Goal: Task Accomplishment & Management: Complete application form

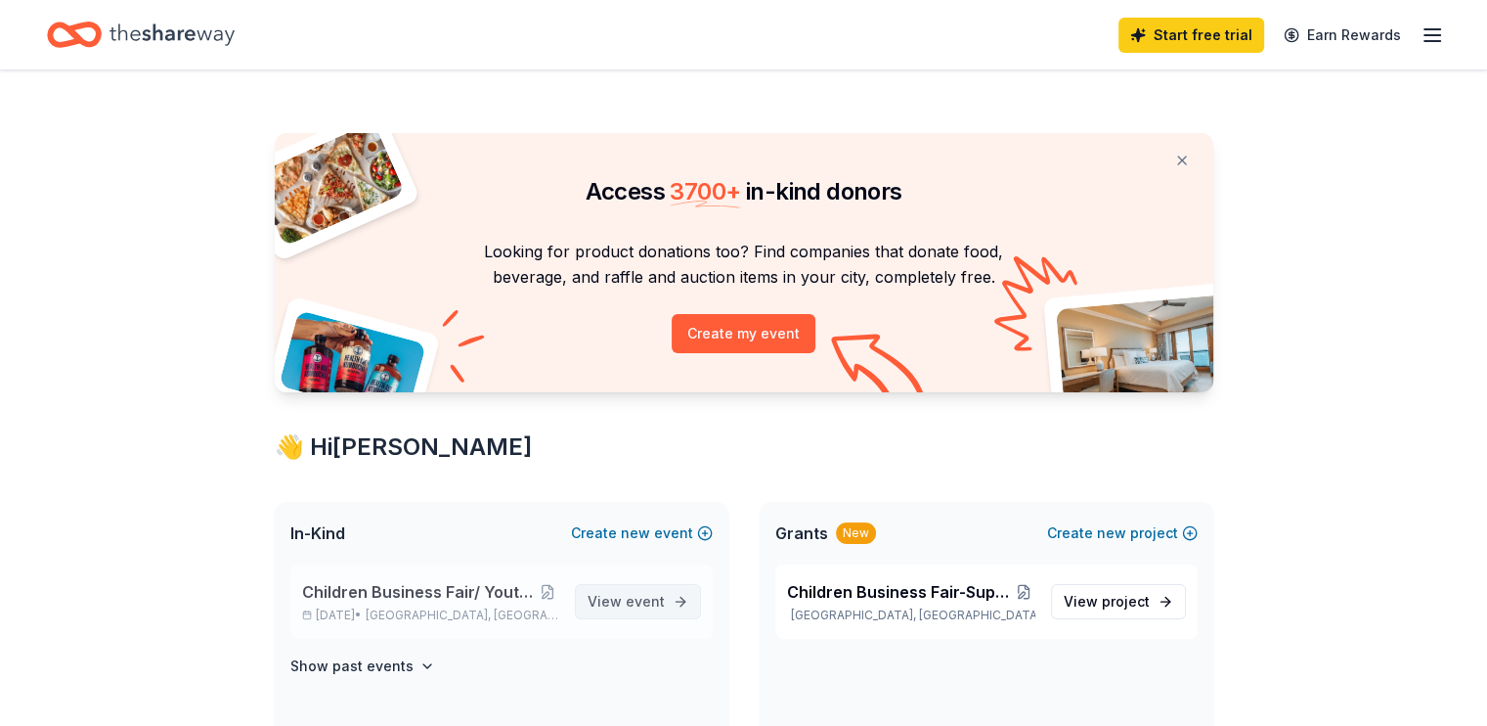
click at [616, 604] on span "View event" at bounding box center [626, 601] width 77 height 23
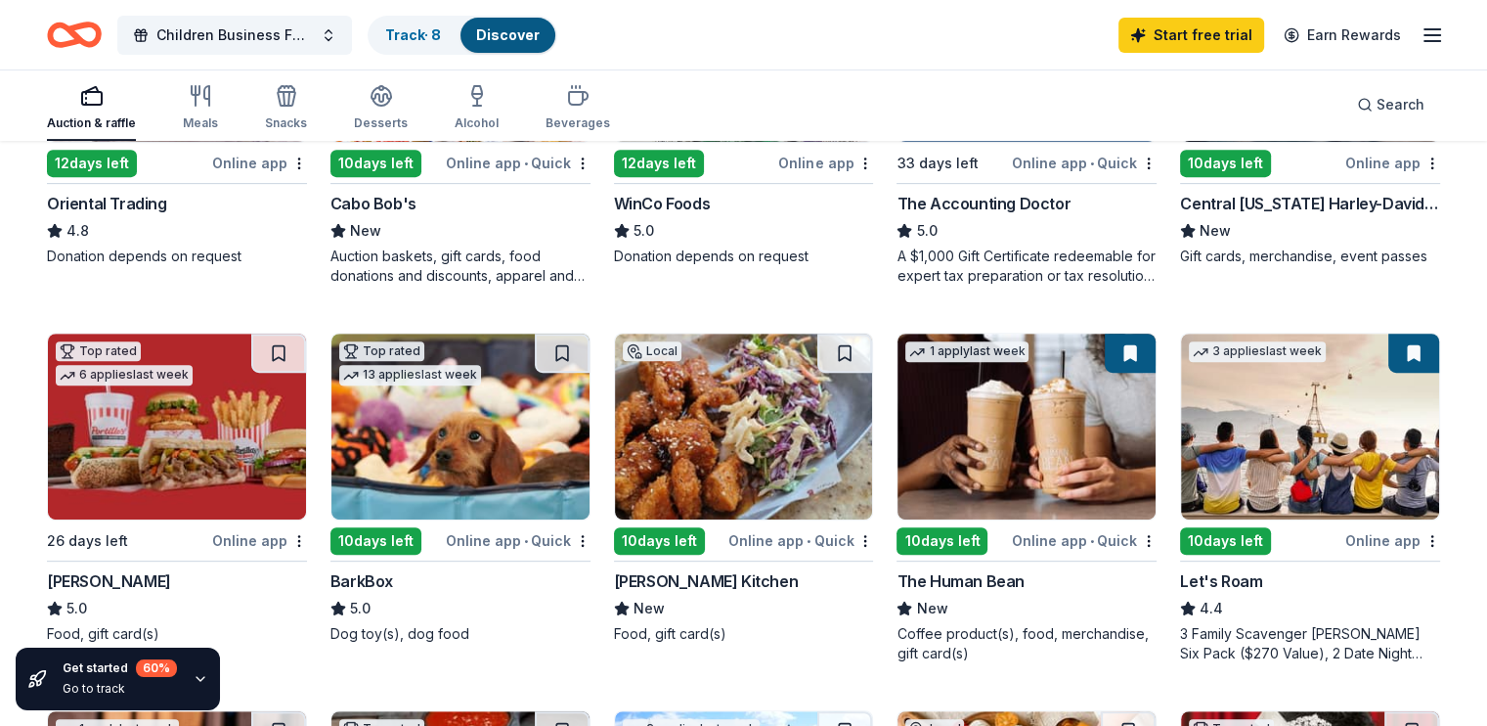
scroll to position [147, 0]
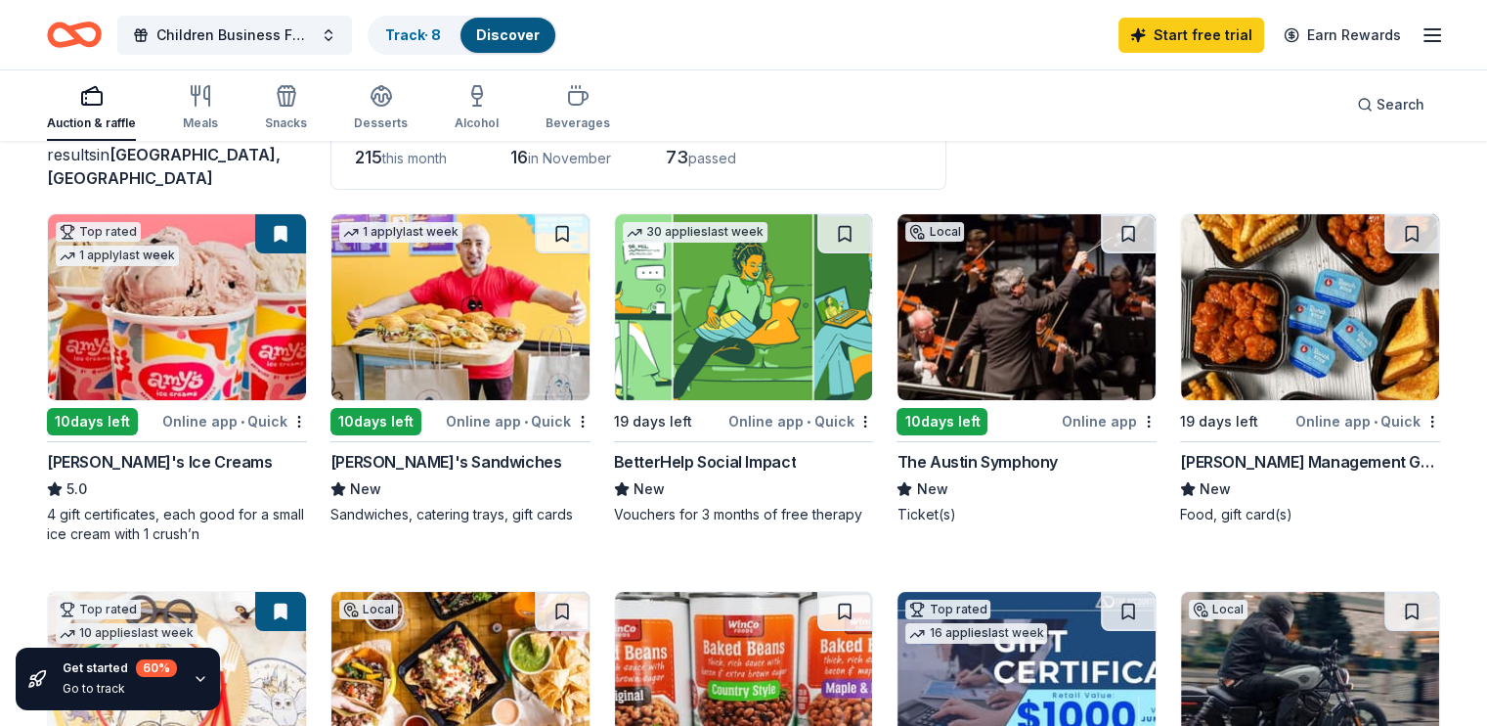
click at [477, 351] on img at bounding box center [461, 307] width 258 height 186
click at [218, 334] on img at bounding box center [177, 307] width 258 height 186
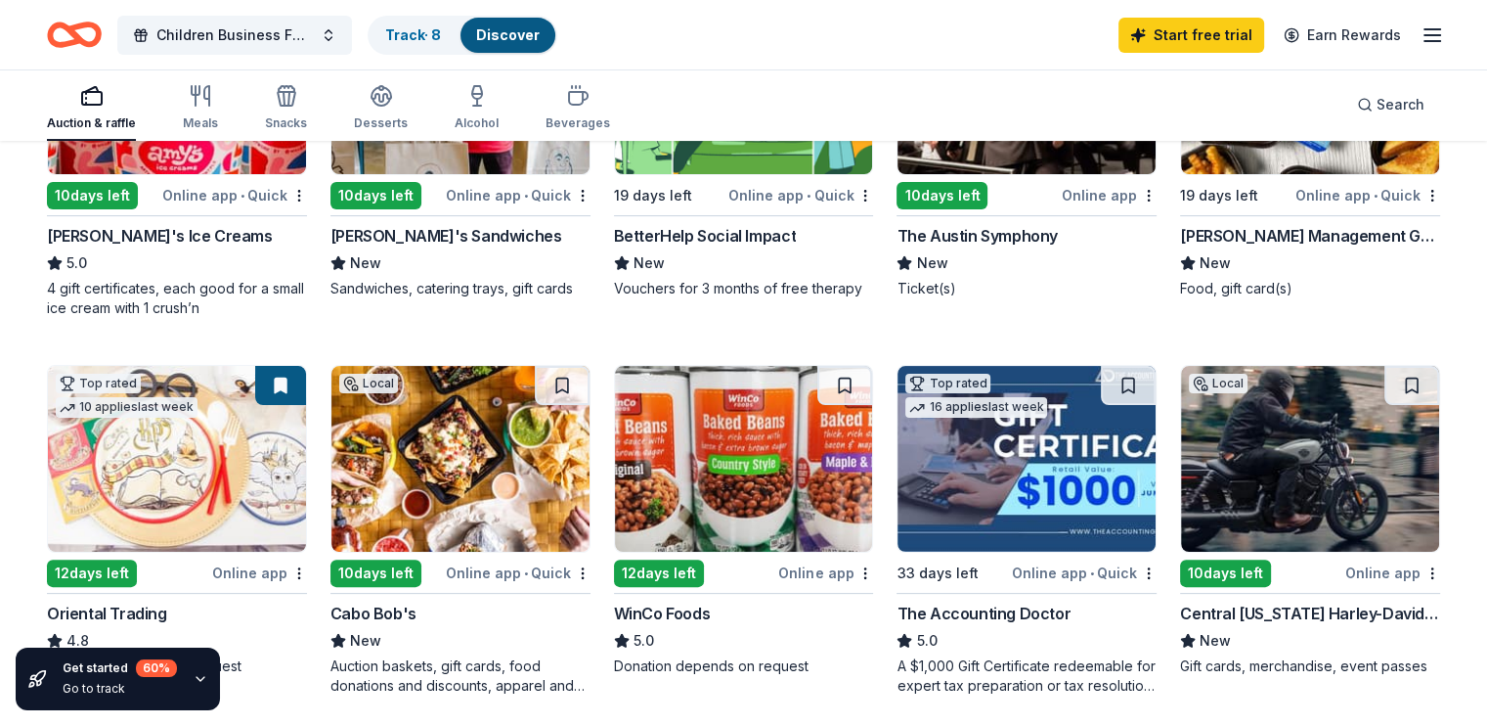
scroll to position [367, 0]
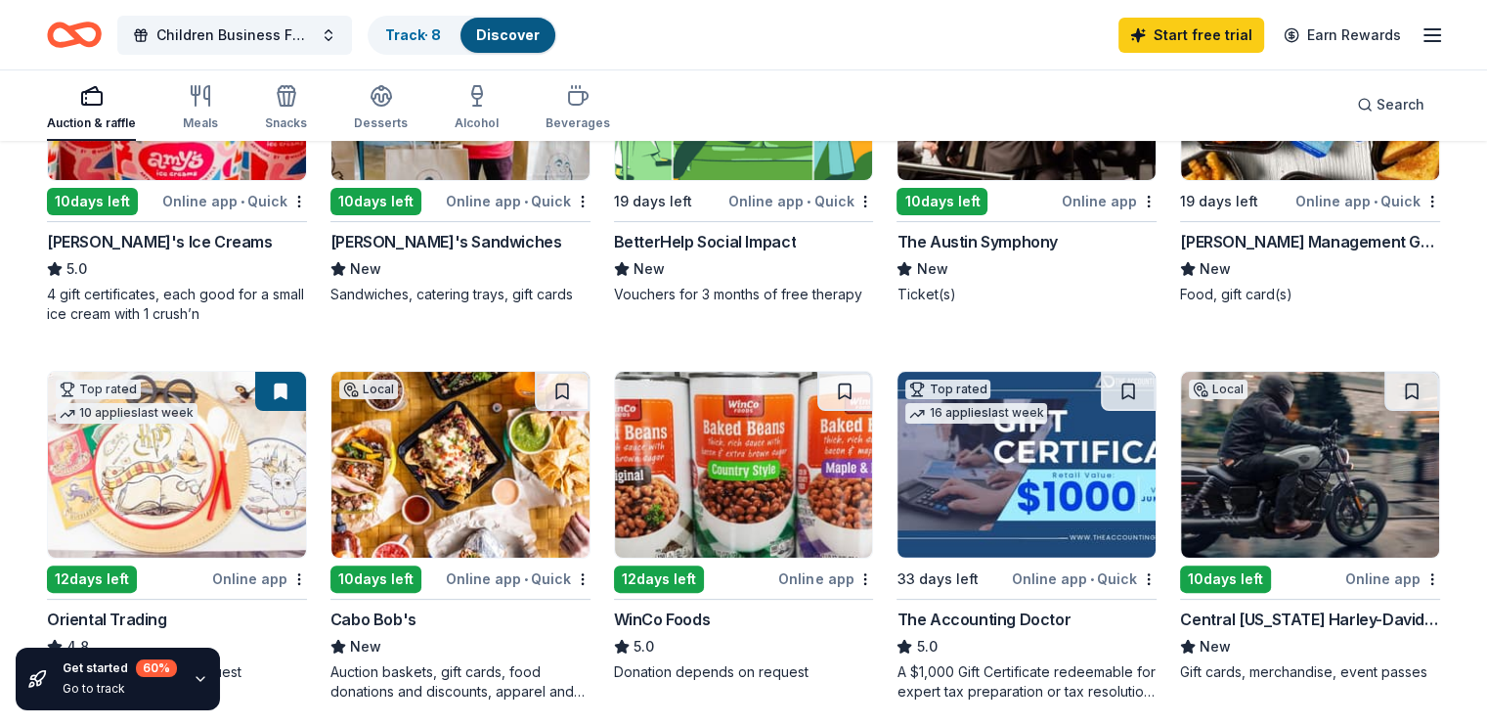
click at [430, 482] on img at bounding box center [461, 465] width 258 height 186
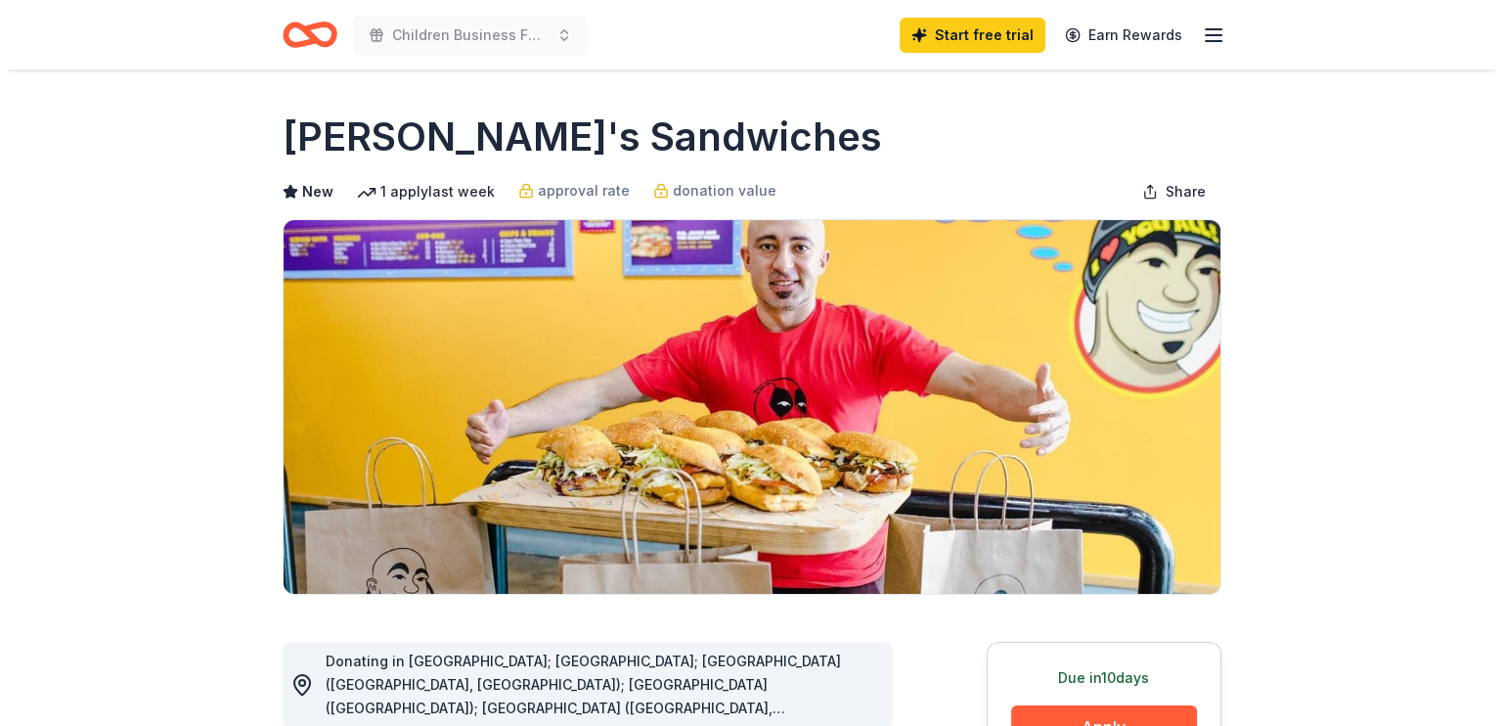
scroll to position [635, 0]
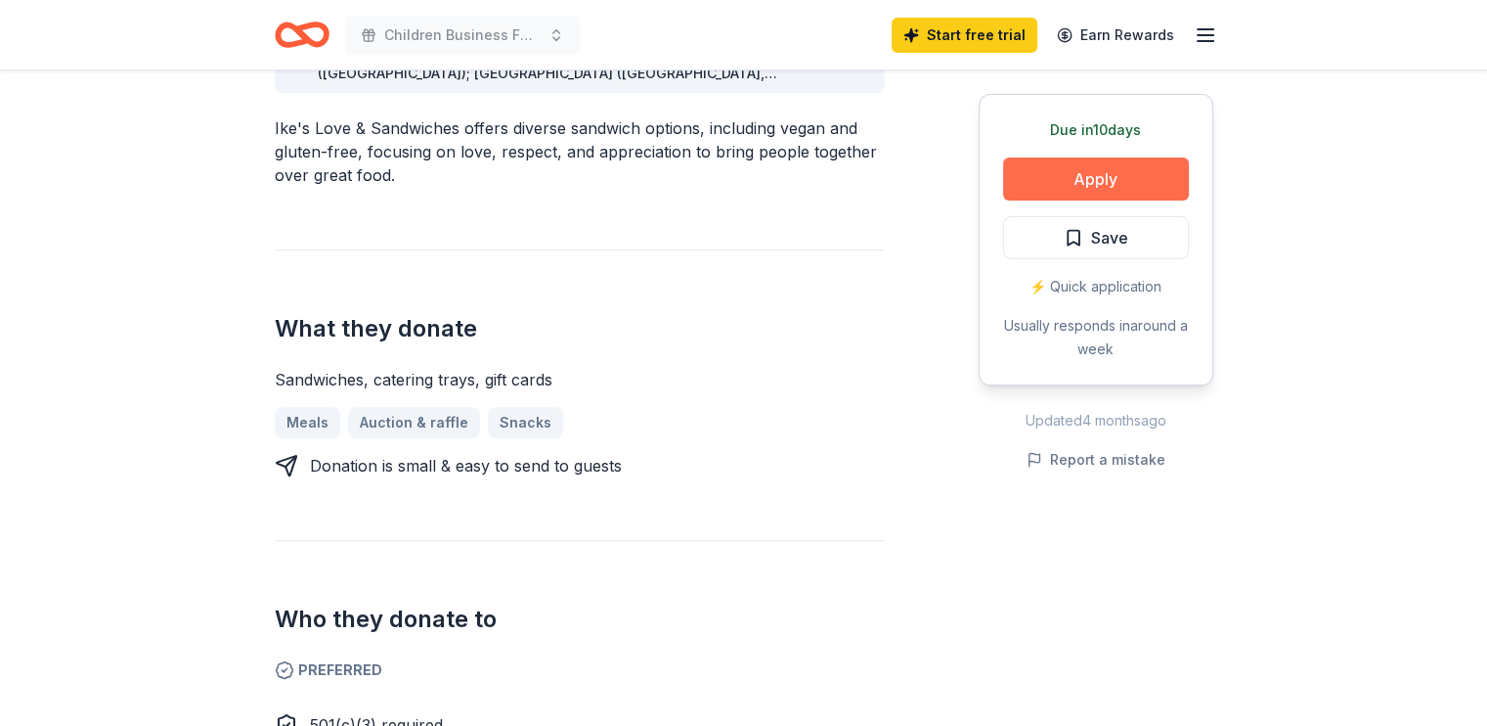
click at [1108, 171] on button "Apply" at bounding box center [1096, 178] width 186 height 43
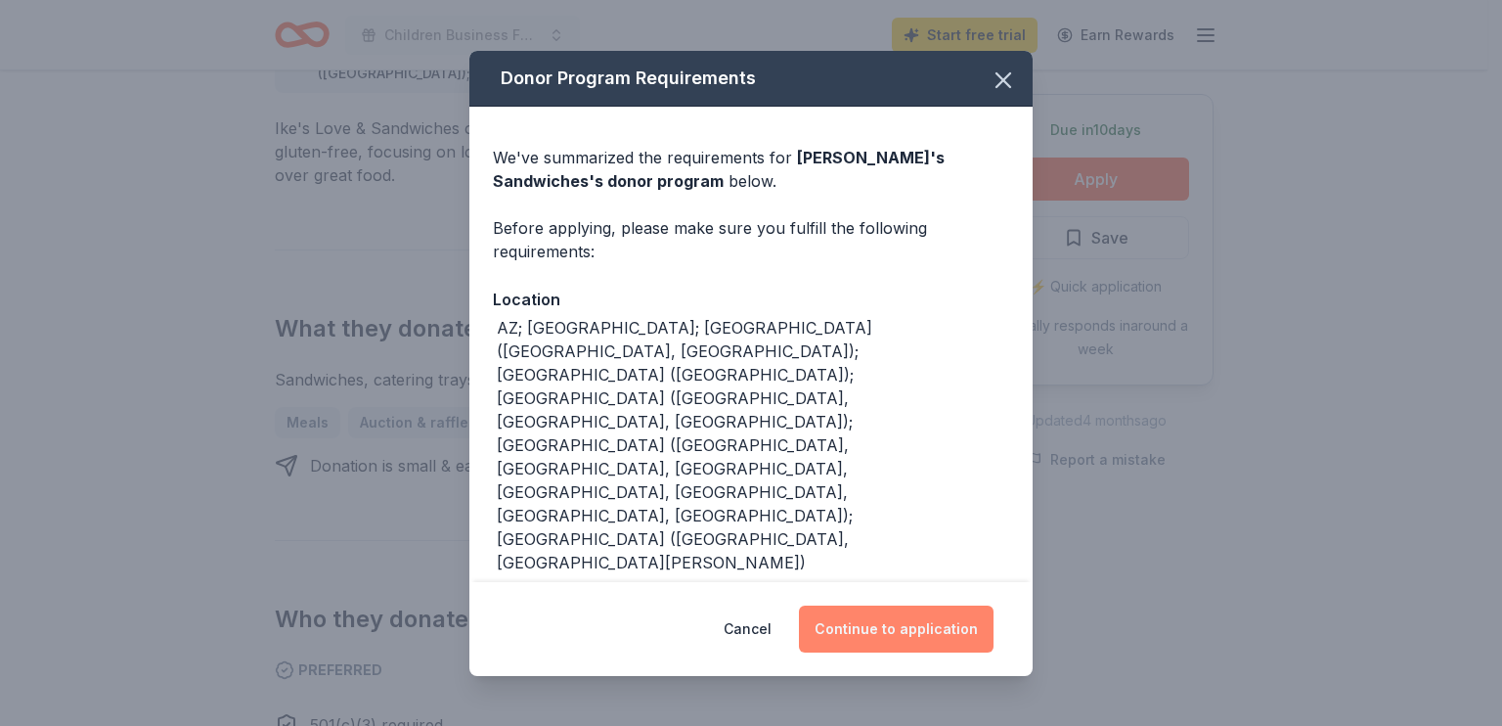
click at [903, 625] on button "Continue to application" at bounding box center [896, 628] width 195 height 47
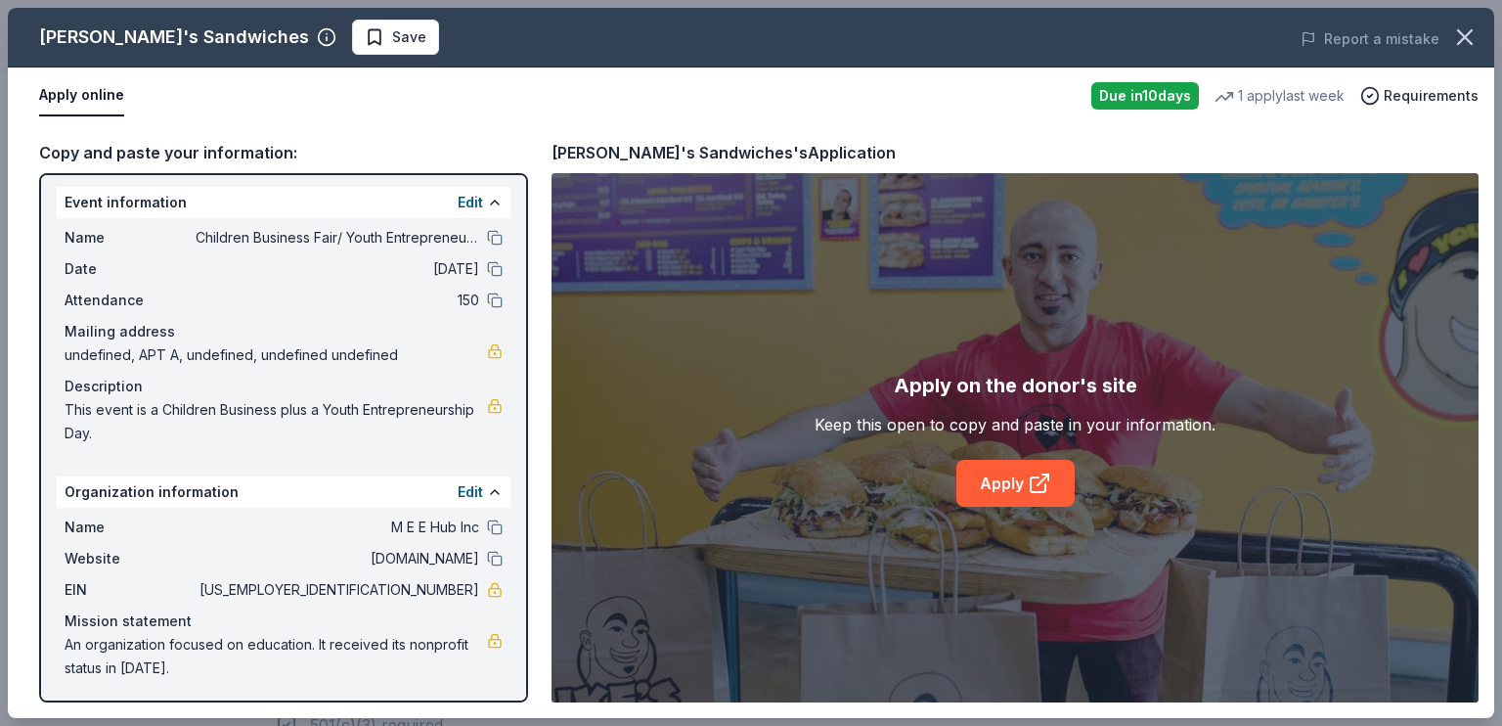
scroll to position [5, 0]
click at [988, 484] on link "Apply" at bounding box center [1015, 483] width 118 height 47
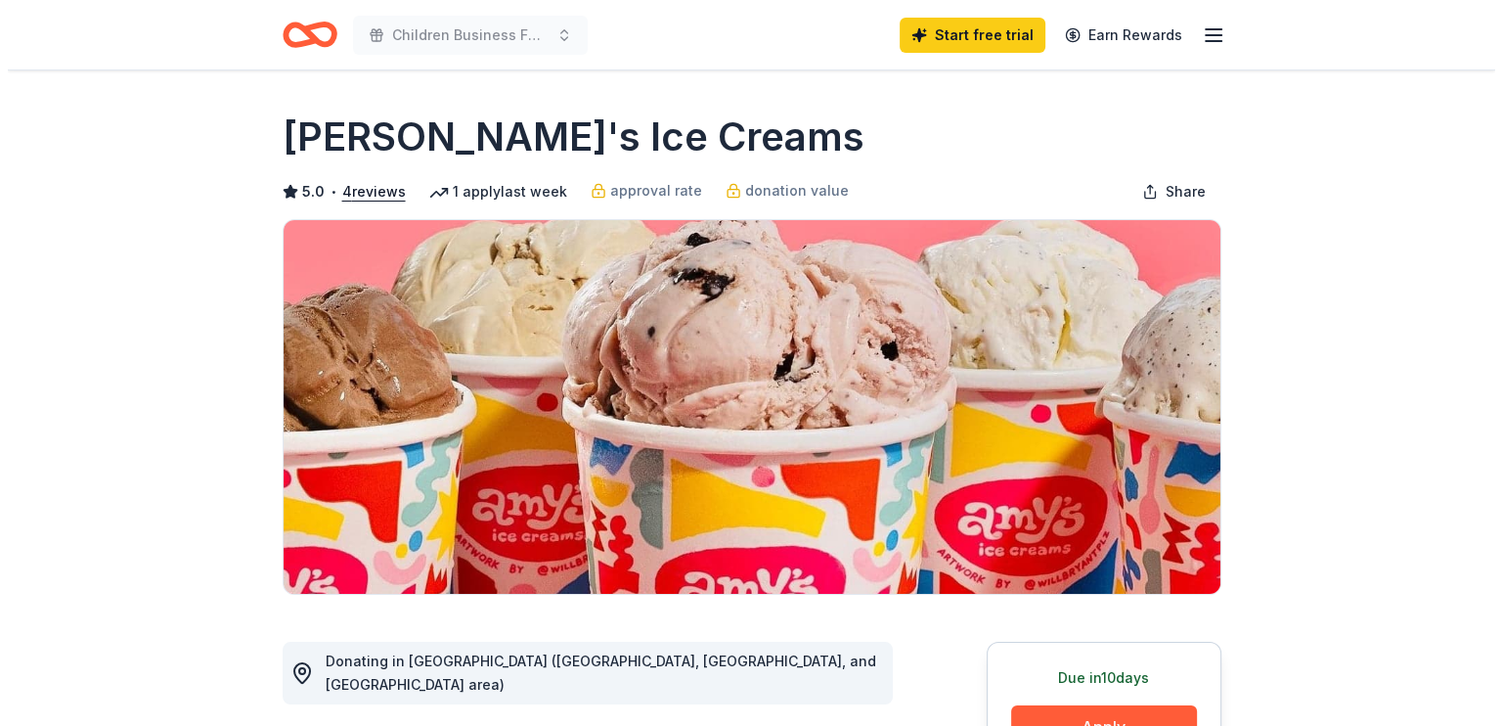
scroll to position [635, 0]
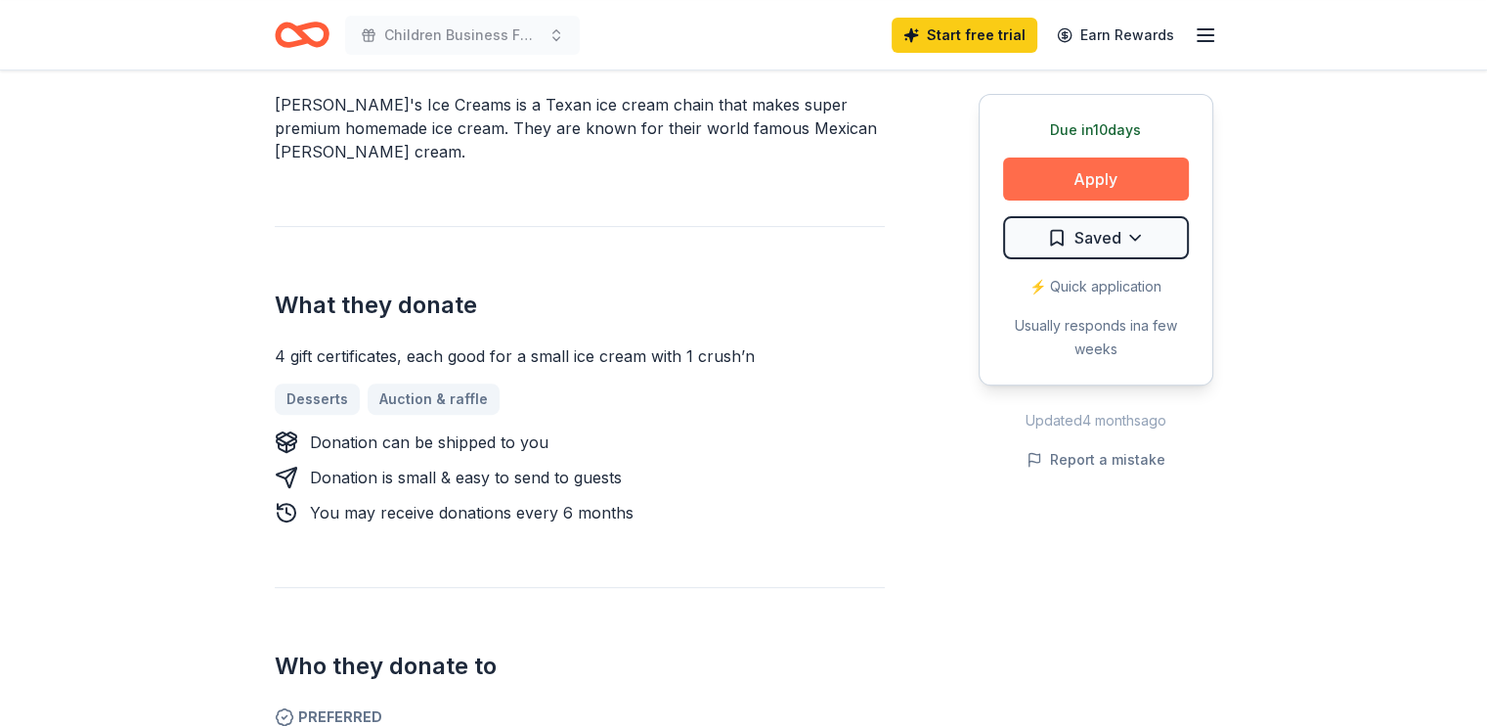
click at [1060, 175] on button "Apply" at bounding box center [1096, 178] width 186 height 43
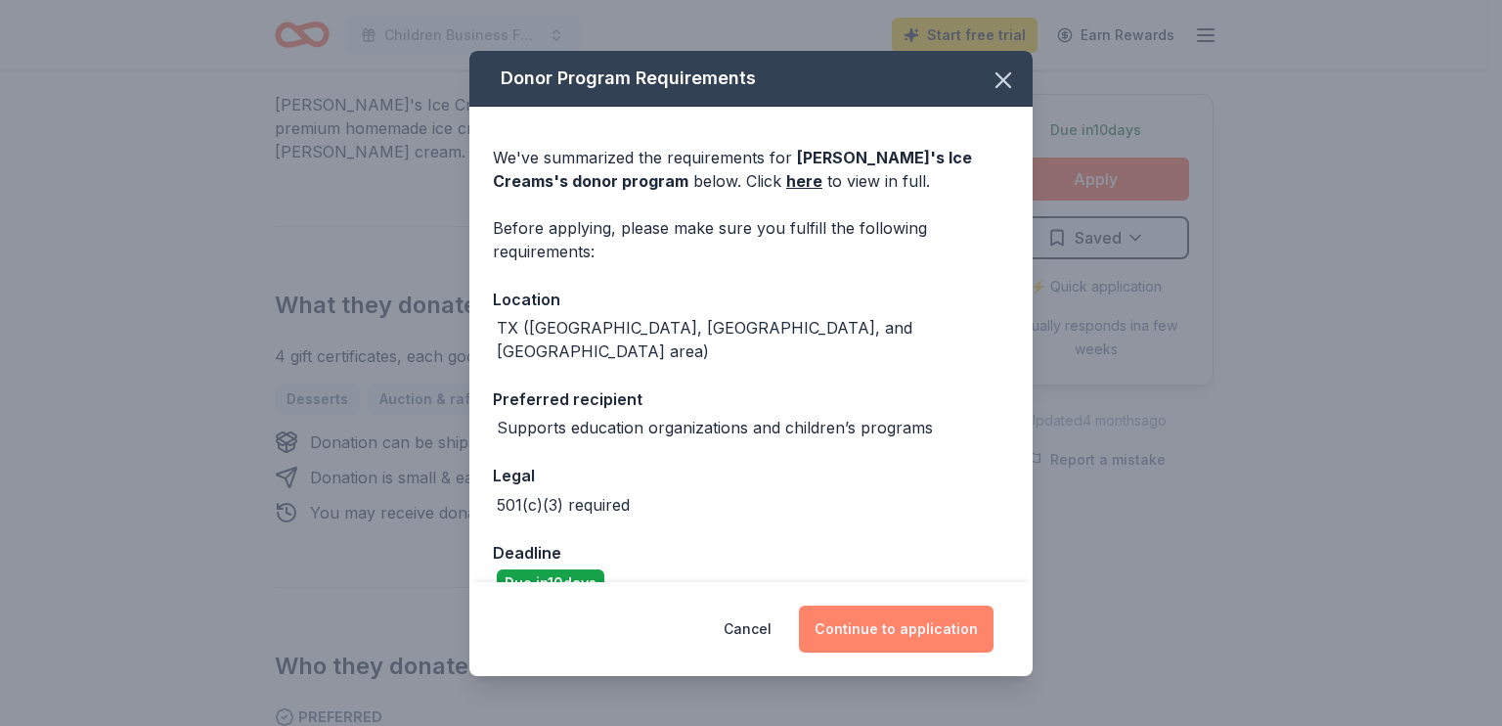
click at [900, 633] on button "Continue to application" at bounding box center [896, 628] width 195 height 47
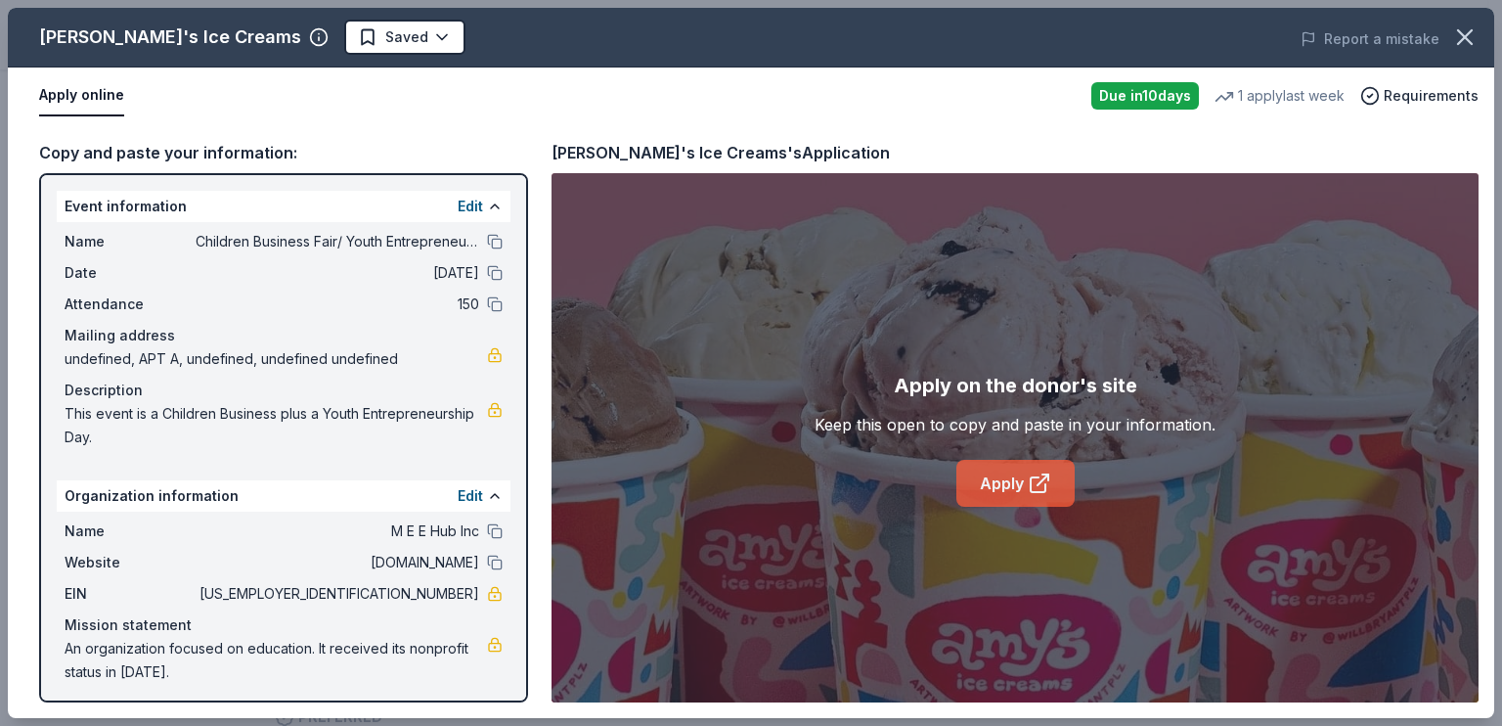
click at [1020, 481] on link "Apply" at bounding box center [1015, 483] width 118 height 47
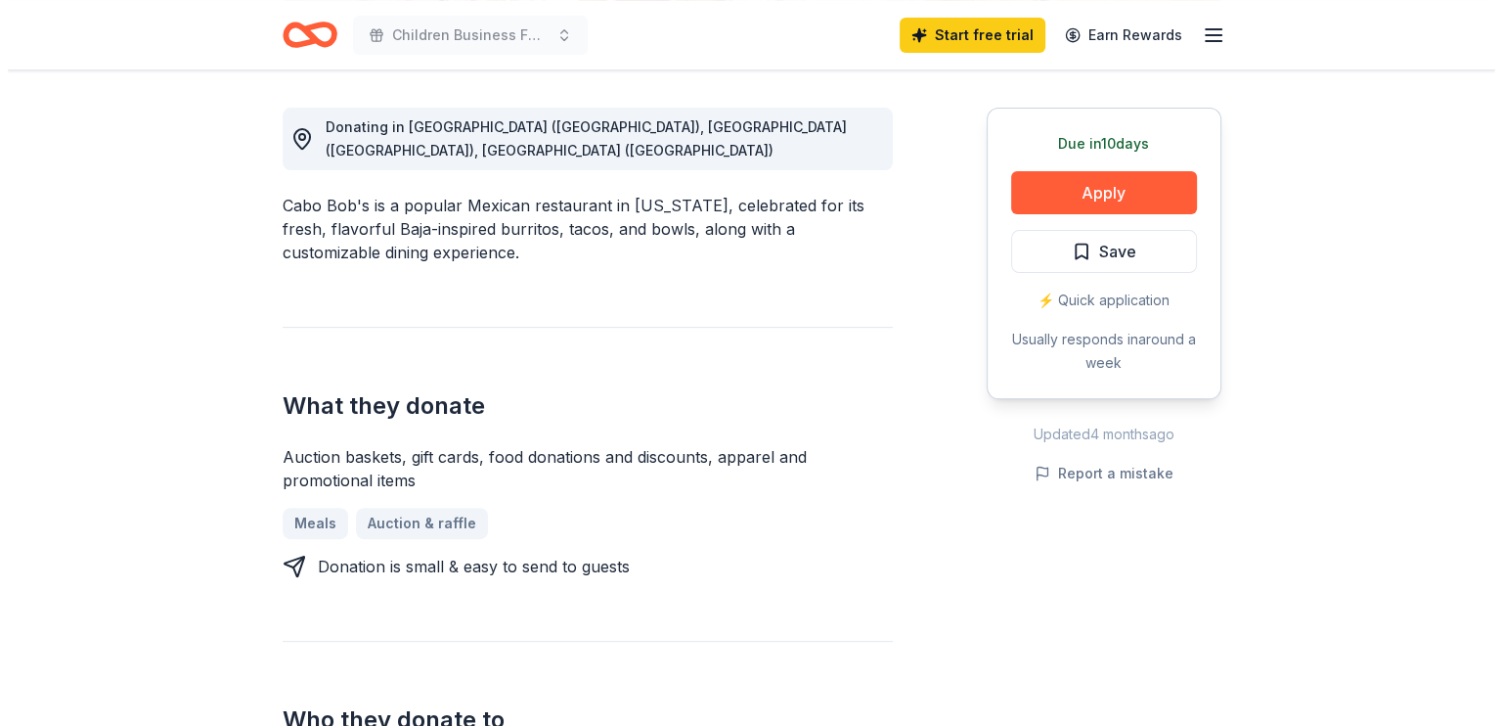
scroll to position [635, 0]
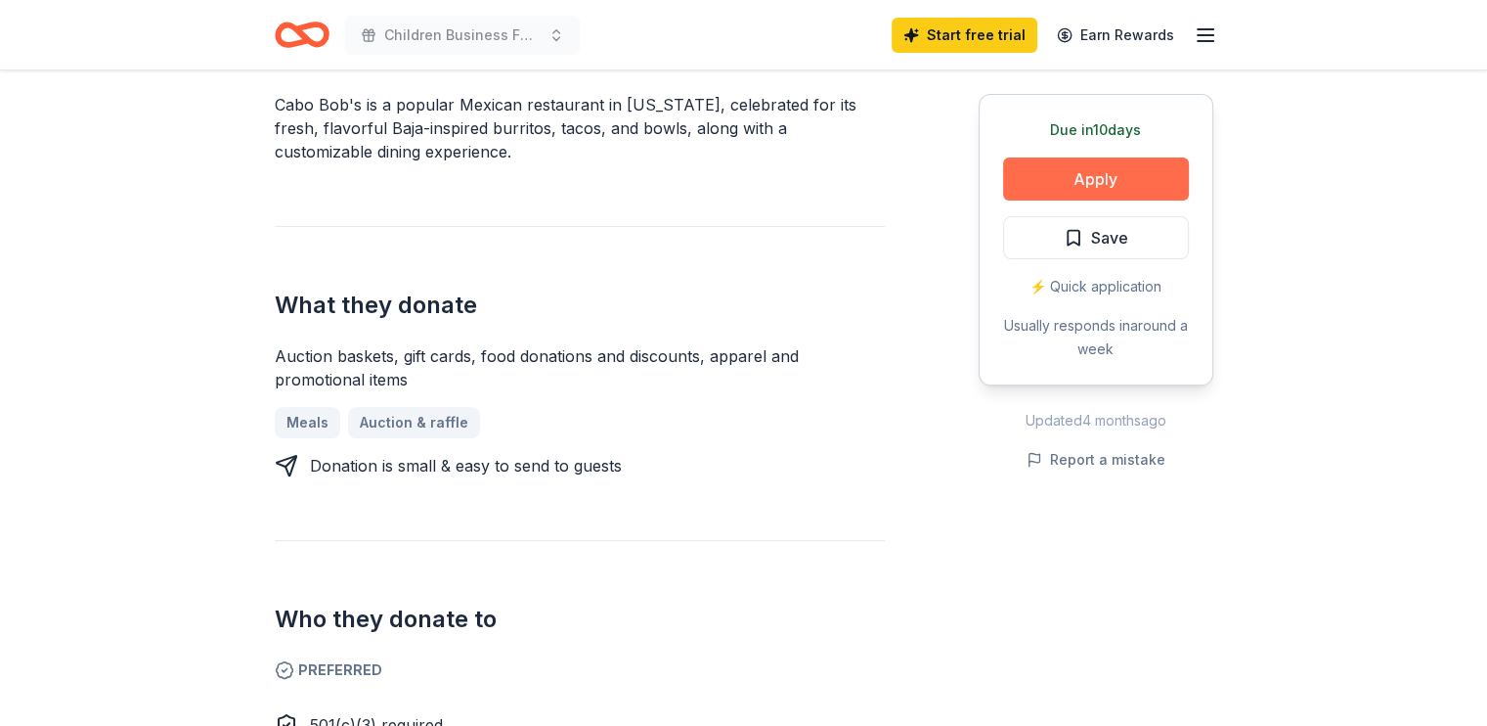
click at [1101, 184] on button "Apply" at bounding box center [1096, 178] width 186 height 43
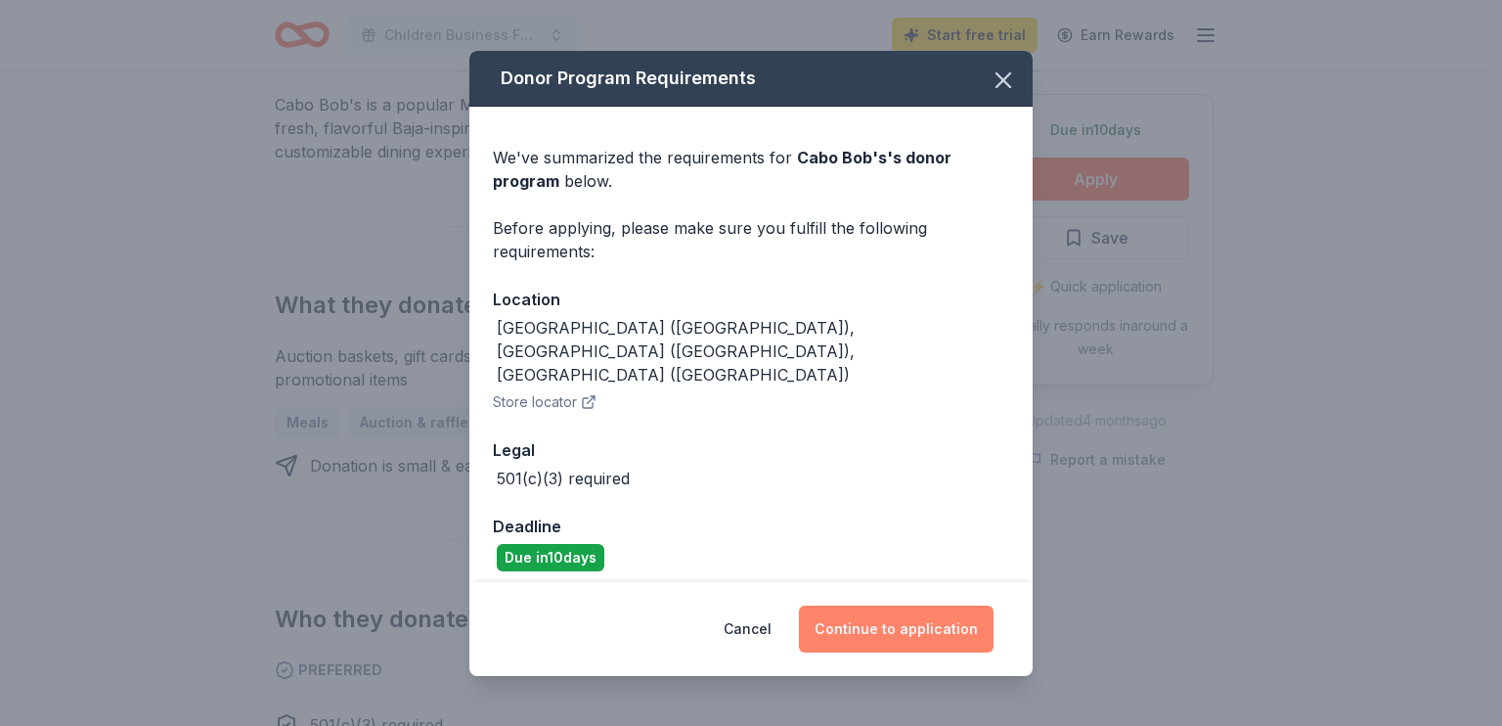
click at [898, 610] on button "Continue to application" at bounding box center [896, 628] width 195 height 47
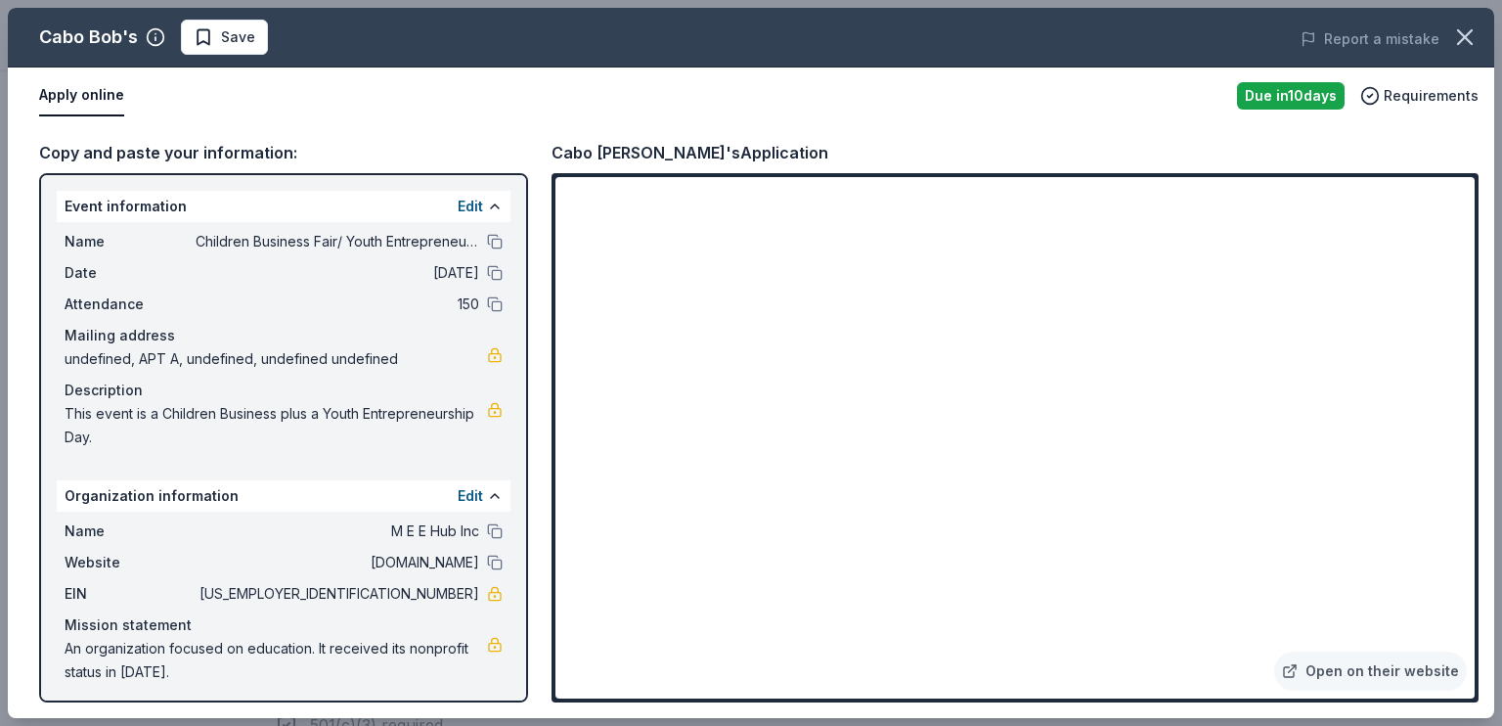
click at [1486, 607] on div "Copy and paste your information: Event information Edit Name Children Business …" at bounding box center [751, 421] width 1486 height 594
